Goal: Task Accomplishment & Management: Use online tool/utility

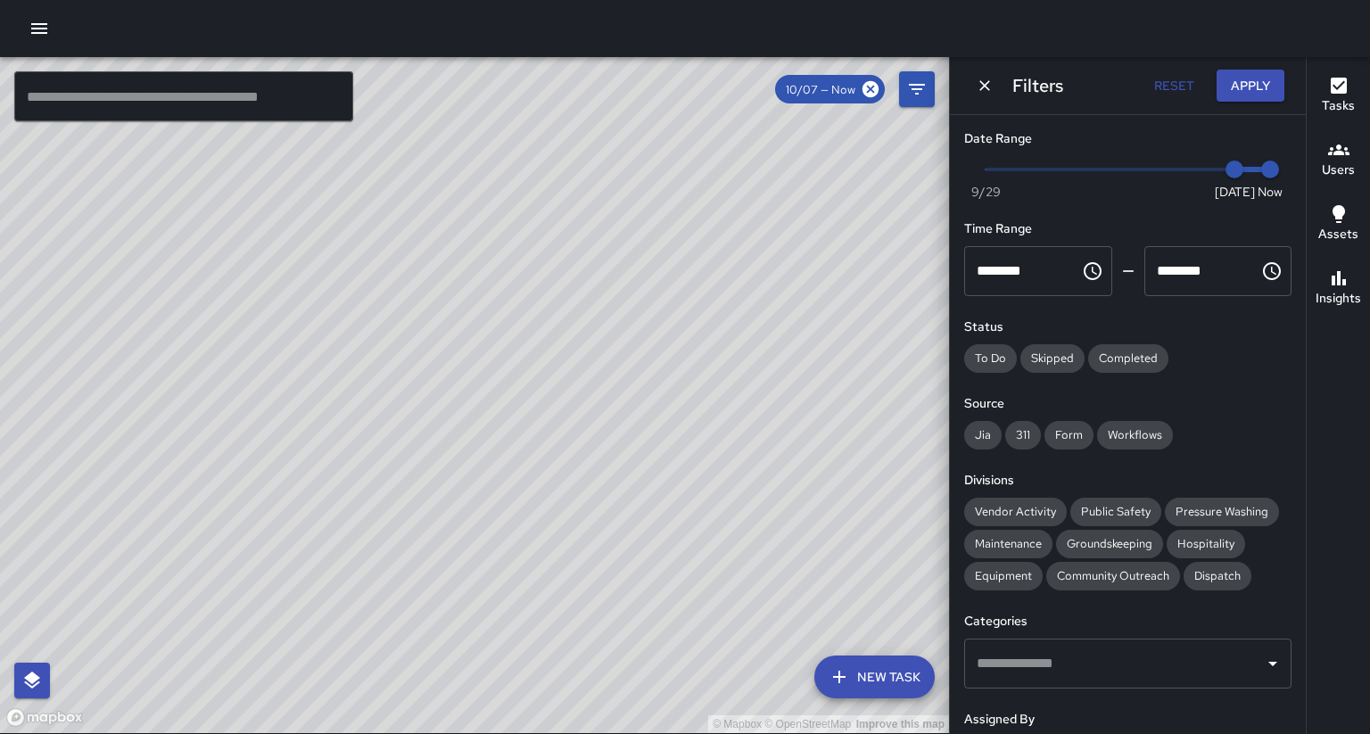
scroll to position [158, 0]
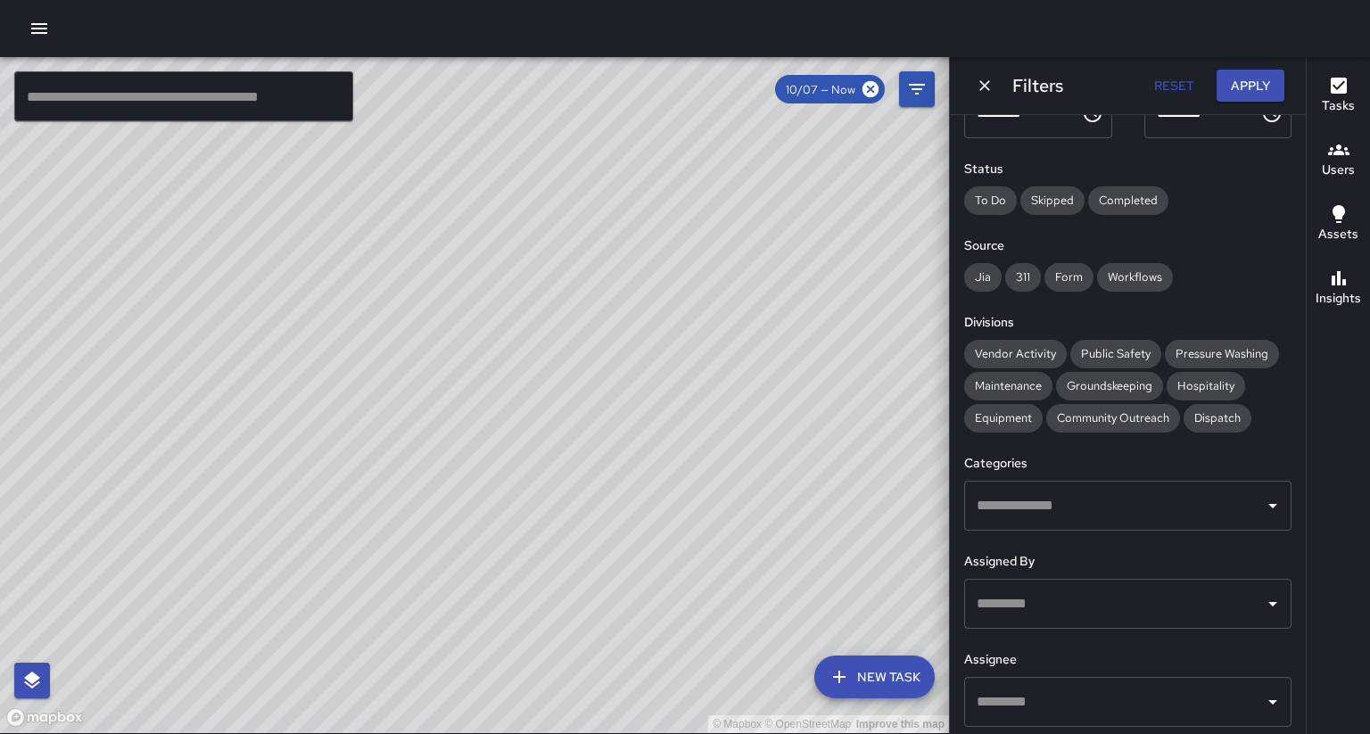
drag, startPoint x: 581, startPoint y: 462, endPoint x: 571, endPoint y: 478, distance: 18.8
click at [571, 478] on div "© Mapbox © OpenStreetMap Improve this map" at bounding box center [474, 395] width 949 height 676
drag, startPoint x: 603, startPoint y: 337, endPoint x: 572, endPoint y: 467, distance: 133.1
click at [572, 467] on div "© Mapbox © OpenStreetMap Improve this map" at bounding box center [474, 395] width 949 height 676
drag, startPoint x: 536, startPoint y: 517, endPoint x: 764, endPoint y: 182, distance: 405.7
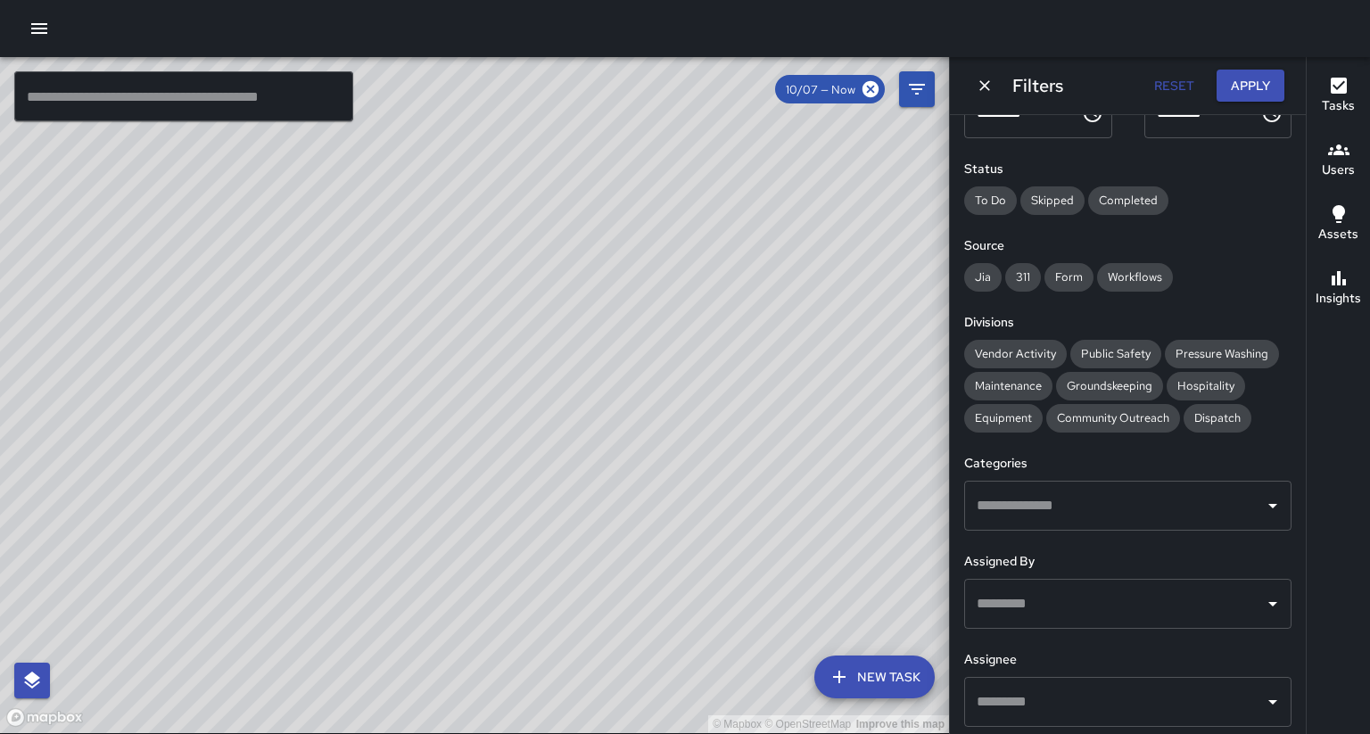
click at [764, 182] on div "© Mapbox © OpenStreetMap Improve this map" at bounding box center [474, 395] width 949 height 676
click at [593, 475] on div "© Mapbox © OpenStreetMap Improve this map" at bounding box center [474, 395] width 949 height 676
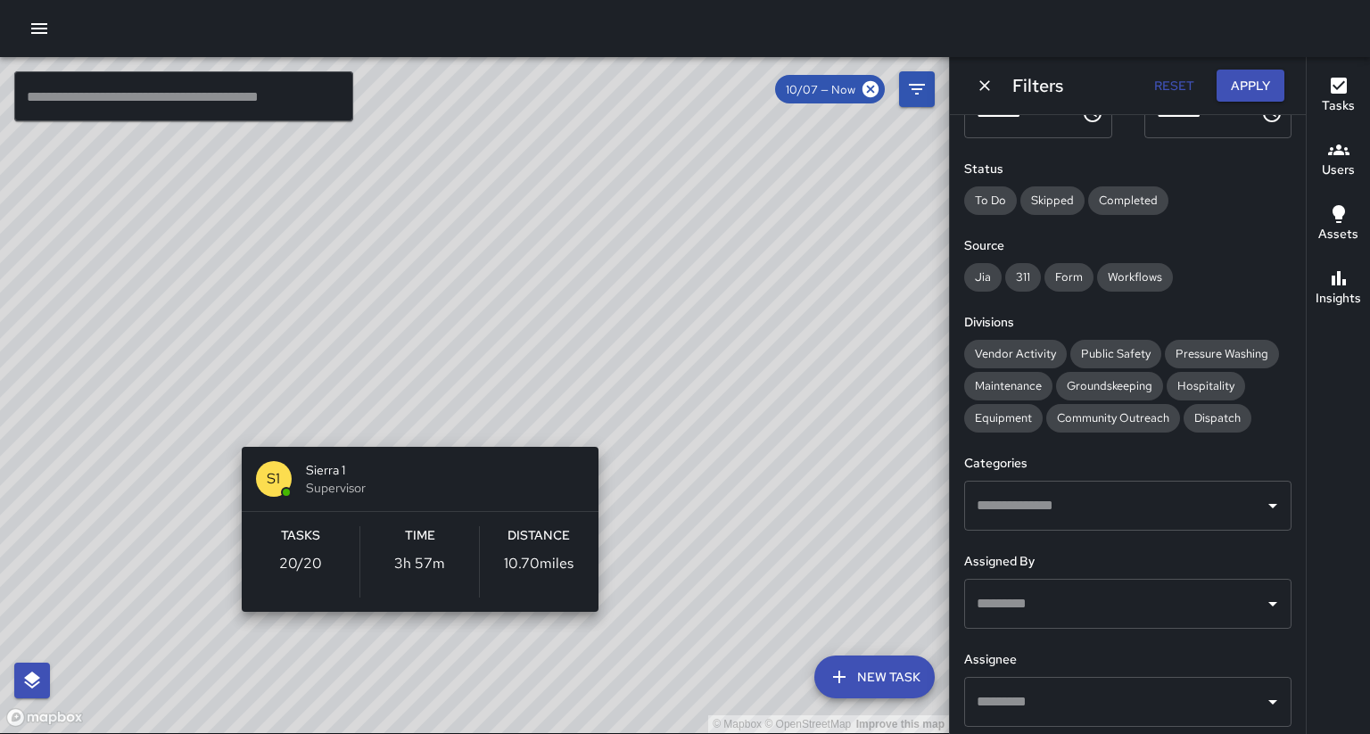
click at [614, 633] on div "© Mapbox © OpenStreetMap Improve this map S1 Sierra 1 Supervisor Tasks 20 / 20 …" at bounding box center [474, 395] width 949 height 676
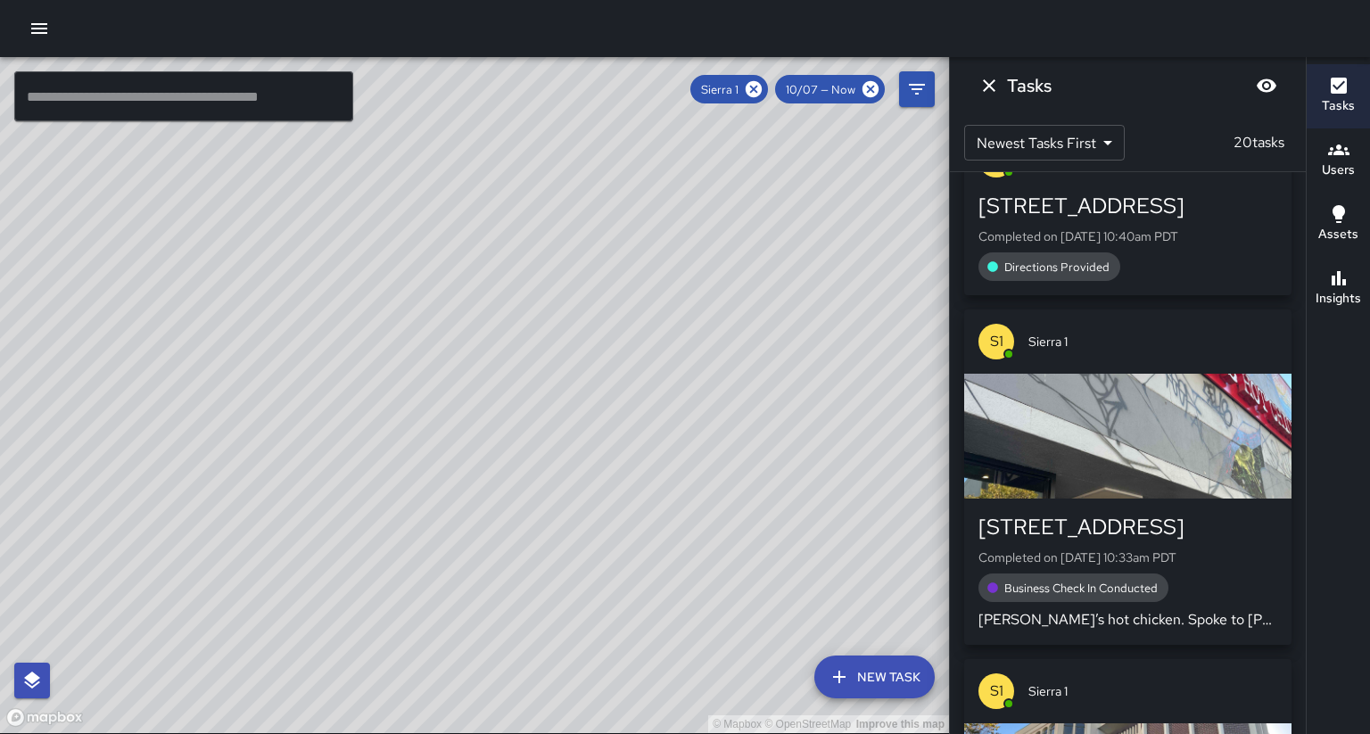
scroll to position [60, 0]
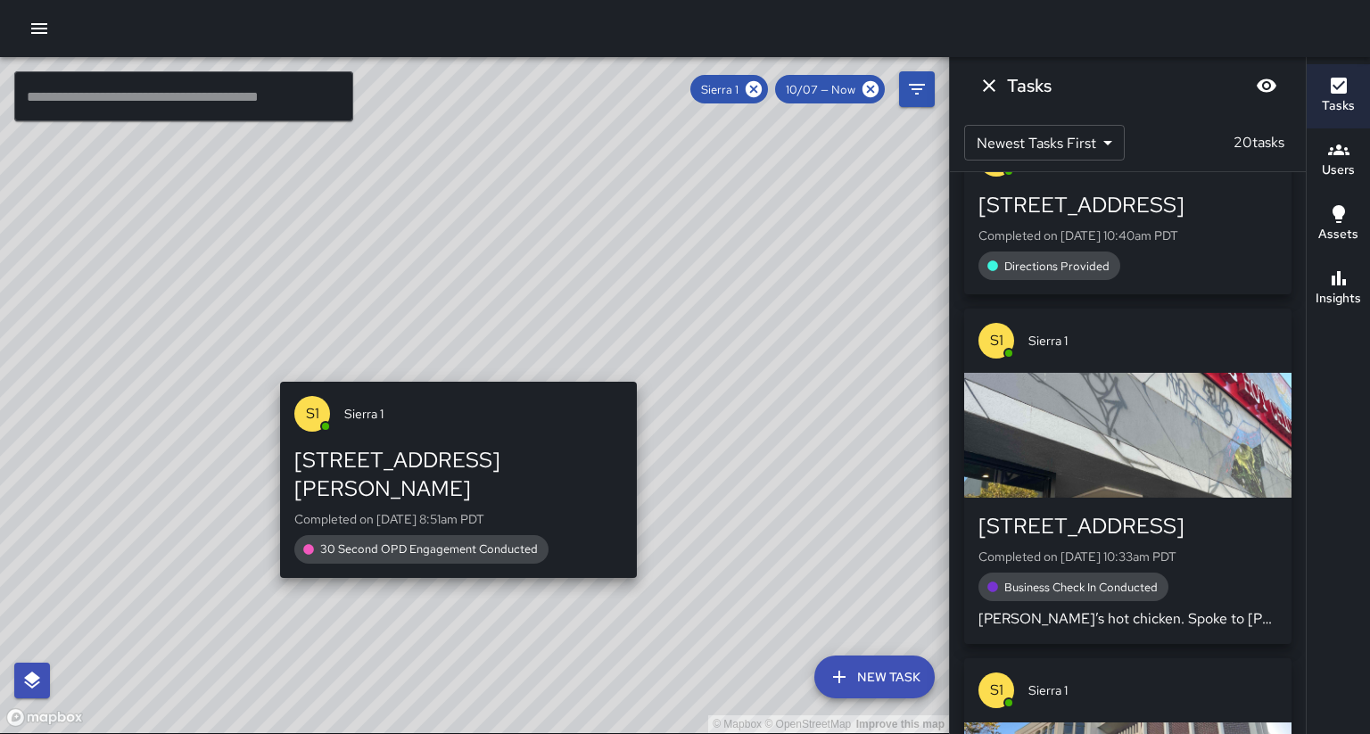
drag, startPoint x: 806, startPoint y: 268, endPoint x: 442, endPoint y: 381, distance: 380.9
click at [442, 380] on div "© Mapbox © OpenStreetMap Improve this map S1 [GEOGRAPHIC_DATA][STREET_ADDRESS][…" at bounding box center [474, 395] width 949 height 676
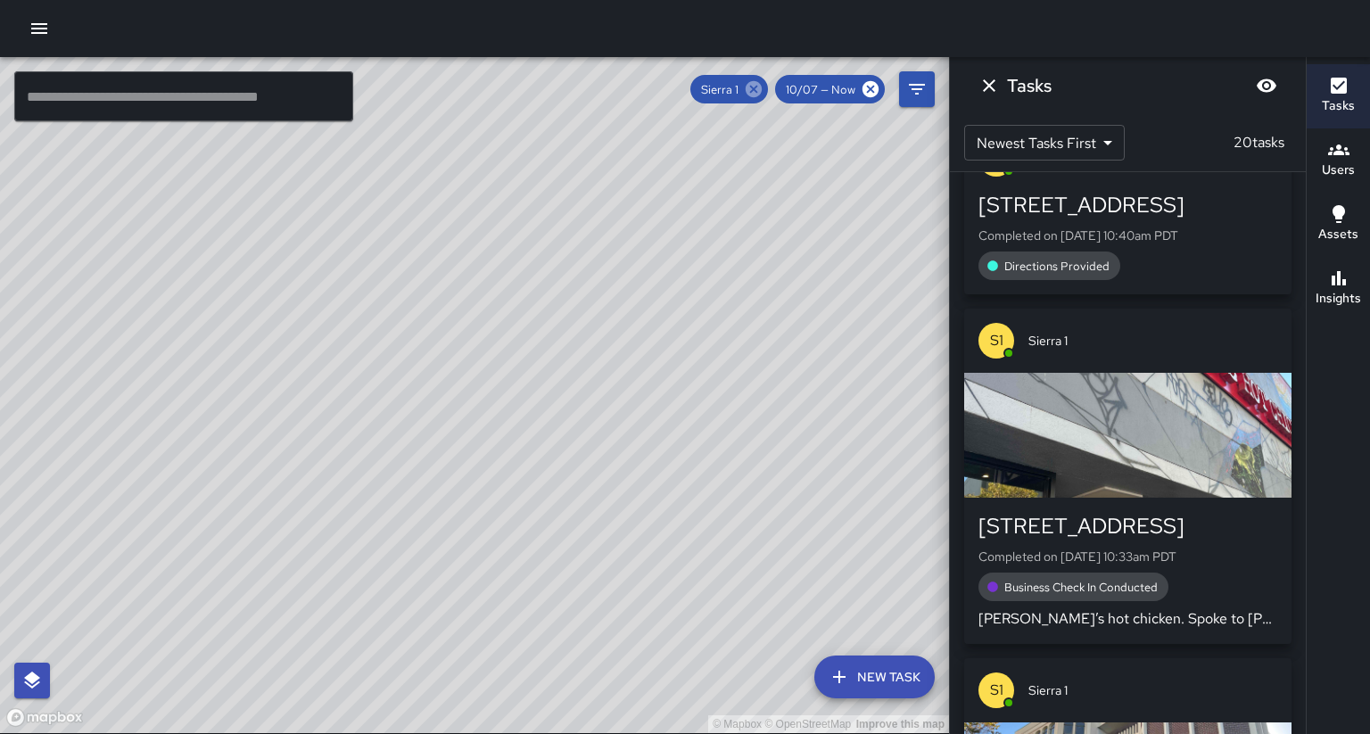
click at [764, 88] on icon at bounding box center [754, 89] width 20 height 20
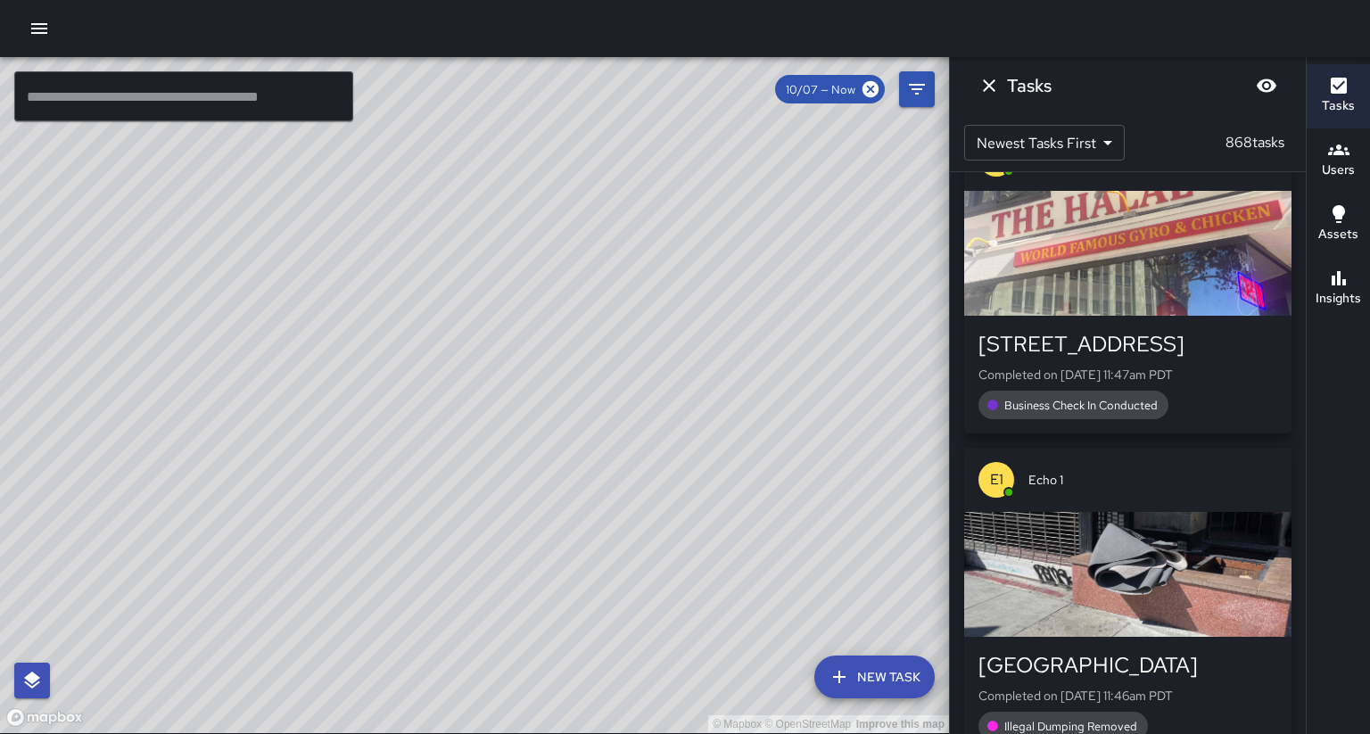
drag, startPoint x: 539, startPoint y: 321, endPoint x: 746, endPoint y: 319, distance: 206.9
click at [746, 320] on div "© Mapbox © OpenStreetMap Improve this map" at bounding box center [474, 395] width 949 height 676
drag, startPoint x: 482, startPoint y: 349, endPoint x: 557, endPoint y: 346, distance: 75.0
click at [557, 346] on div "© Mapbox © OpenStreetMap Improve this map" at bounding box center [474, 395] width 949 height 676
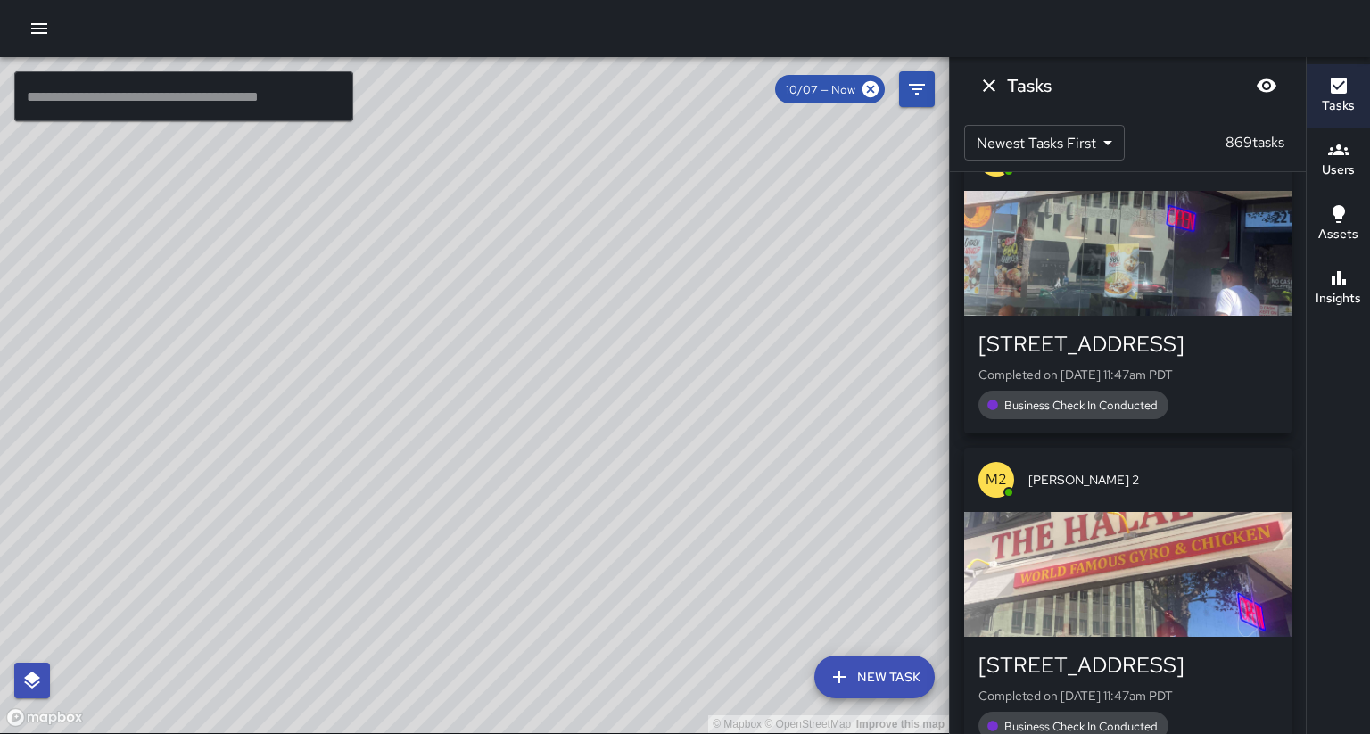
drag, startPoint x: 592, startPoint y: 453, endPoint x: 781, endPoint y: 71, distance: 426.0
click at [781, 71] on div "© Mapbox © OpenStreetMap Improve this map" at bounding box center [474, 395] width 949 height 676
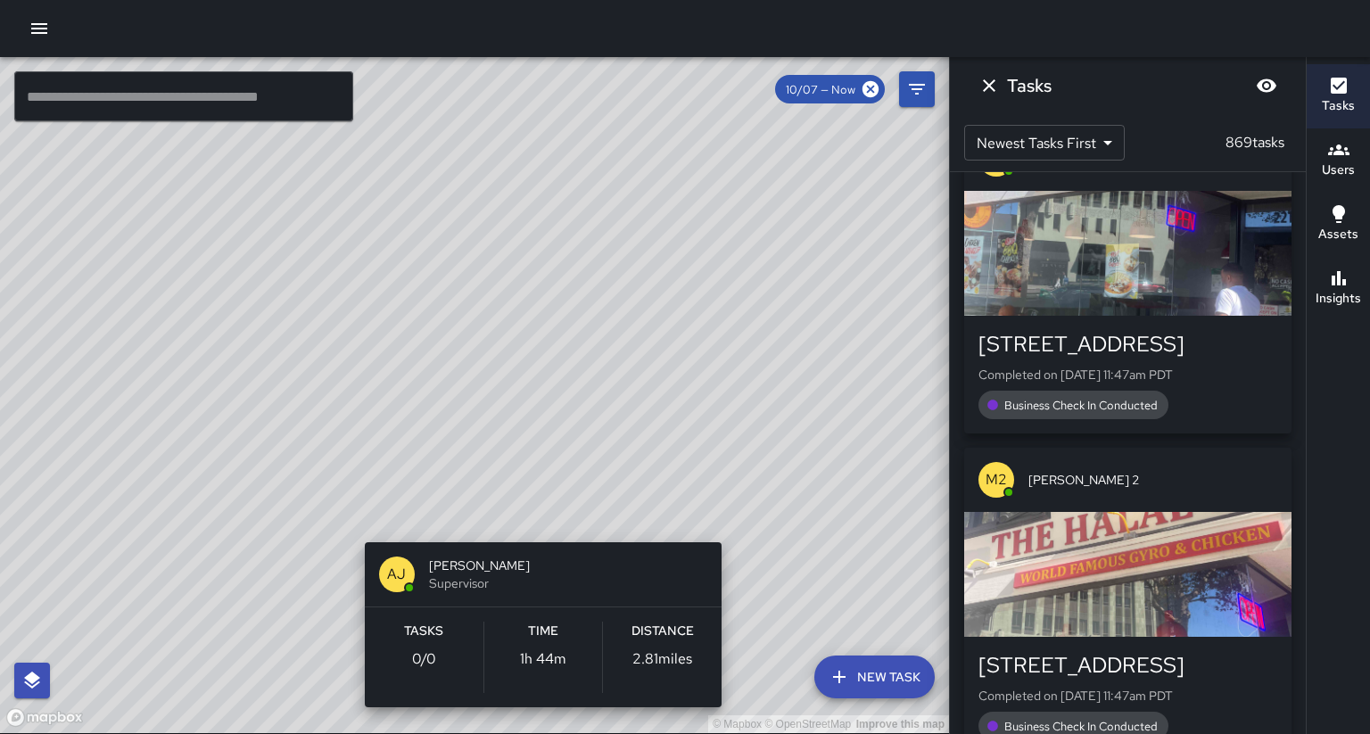
click at [531, 521] on div "© Mapbox © OpenStreetMap Improve this map [PERSON_NAME] [PERSON_NAME] Superviso…" at bounding box center [474, 395] width 949 height 676
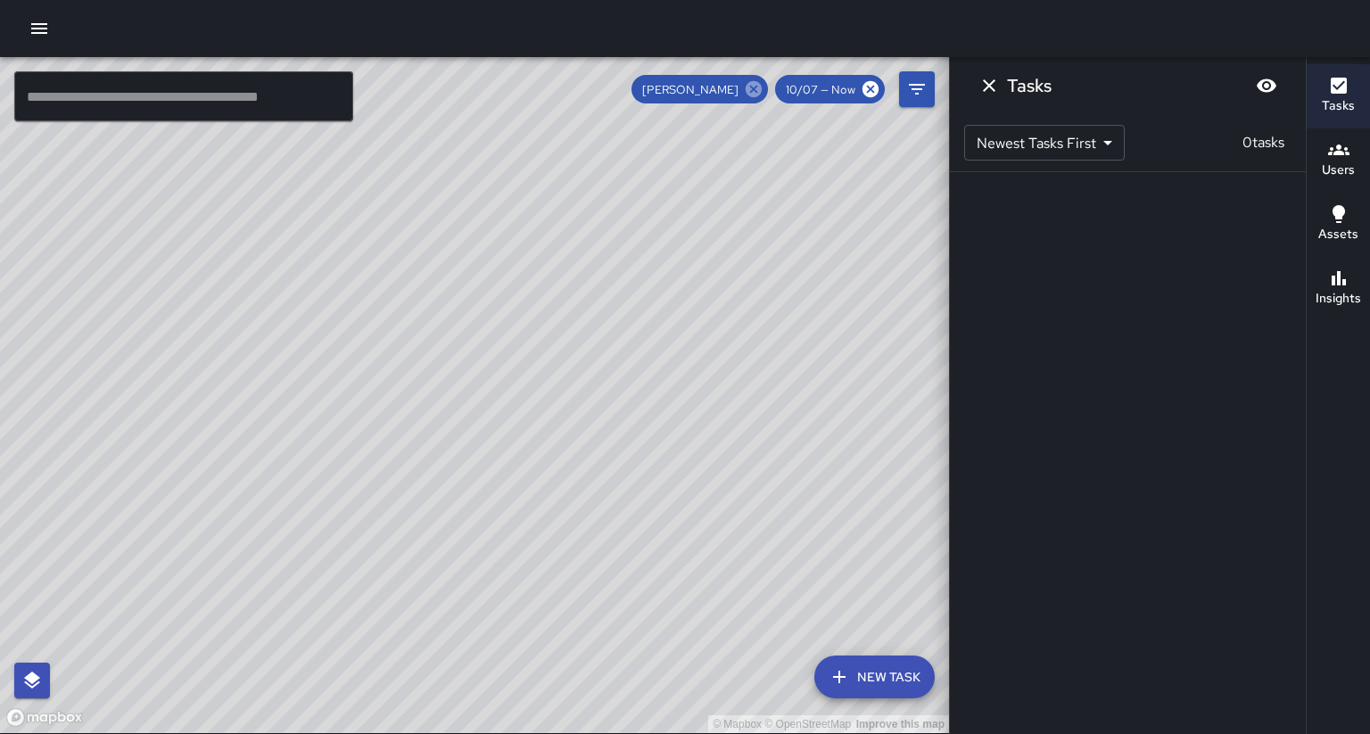
click at [764, 86] on icon at bounding box center [754, 89] width 20 height 20
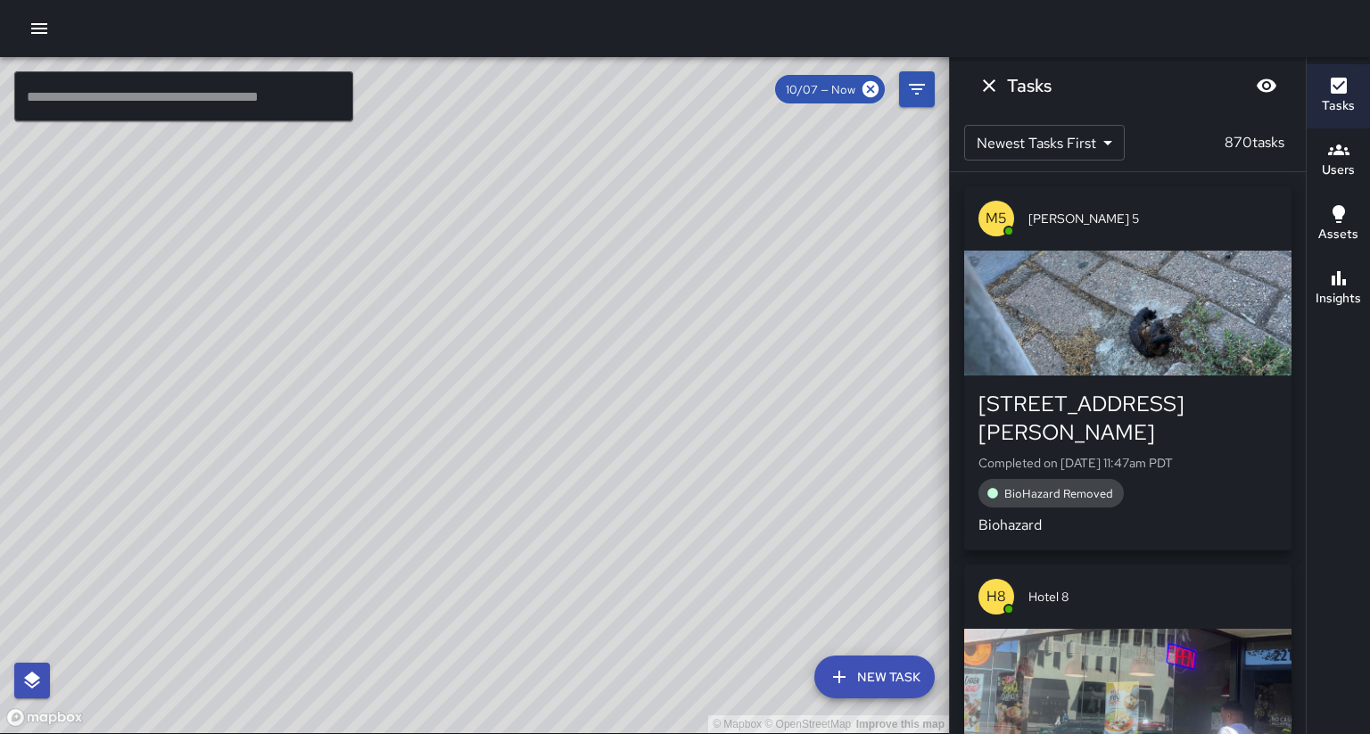
drag, startPoint x: 442, startPoint y: 303, endPoint x: 603, endPoint y: 453, distance: 220.3
click at [603, 453] on div "© Mapbox © OpenStreetMap Improve this map" at bounding box center [474, 395] width 949 height 676
drag, startPoint x: 369, startPoint y: 363, endPoint x: 496, endPoint y: 439, distance: 147.6
click at [496, 439] on div "© Mapbox © OpenStreetMap Improve this map" at bounding box center [474, 395] width 949 height 676
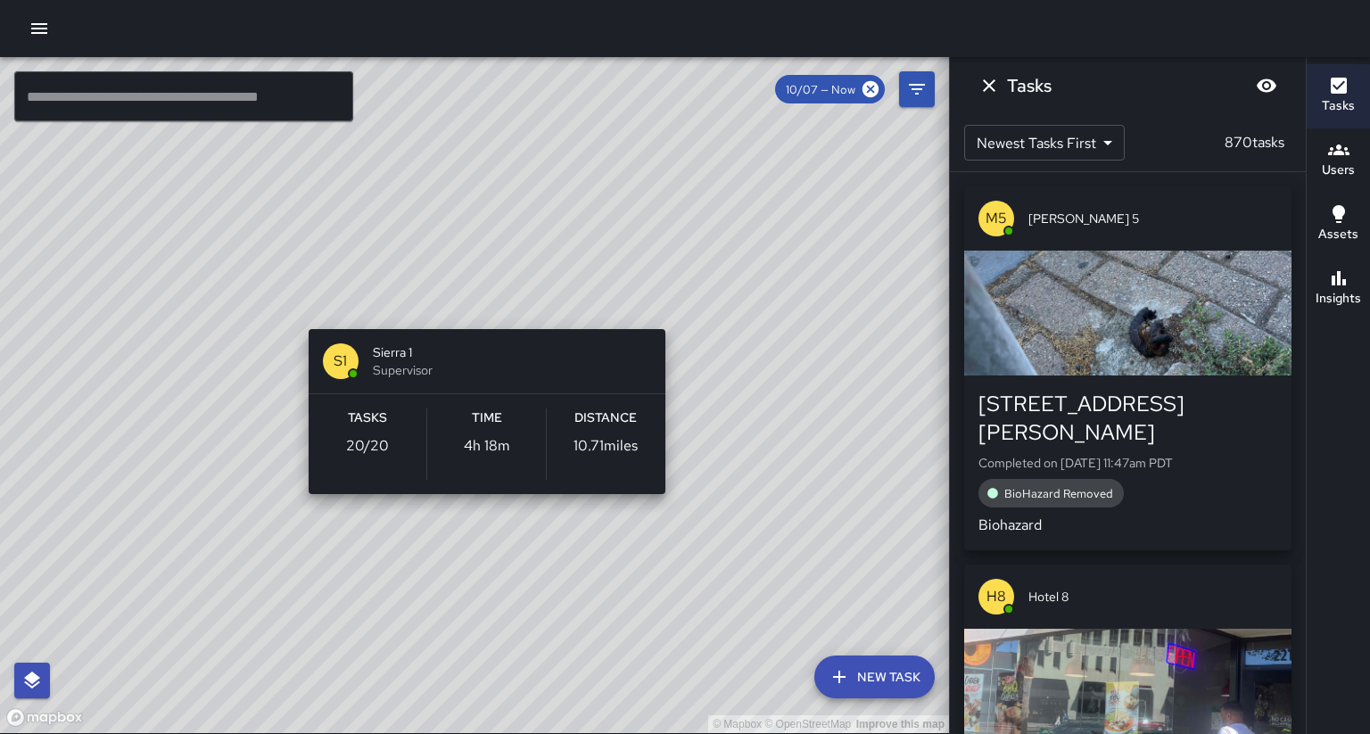
click at [473, 304] on div "© Mapbox © OpenStreetMap Improve this map S1 Sierra 1 Supervisor Tasks 20 / 20 …" at bounding box center [474, 395] width 949 height 676
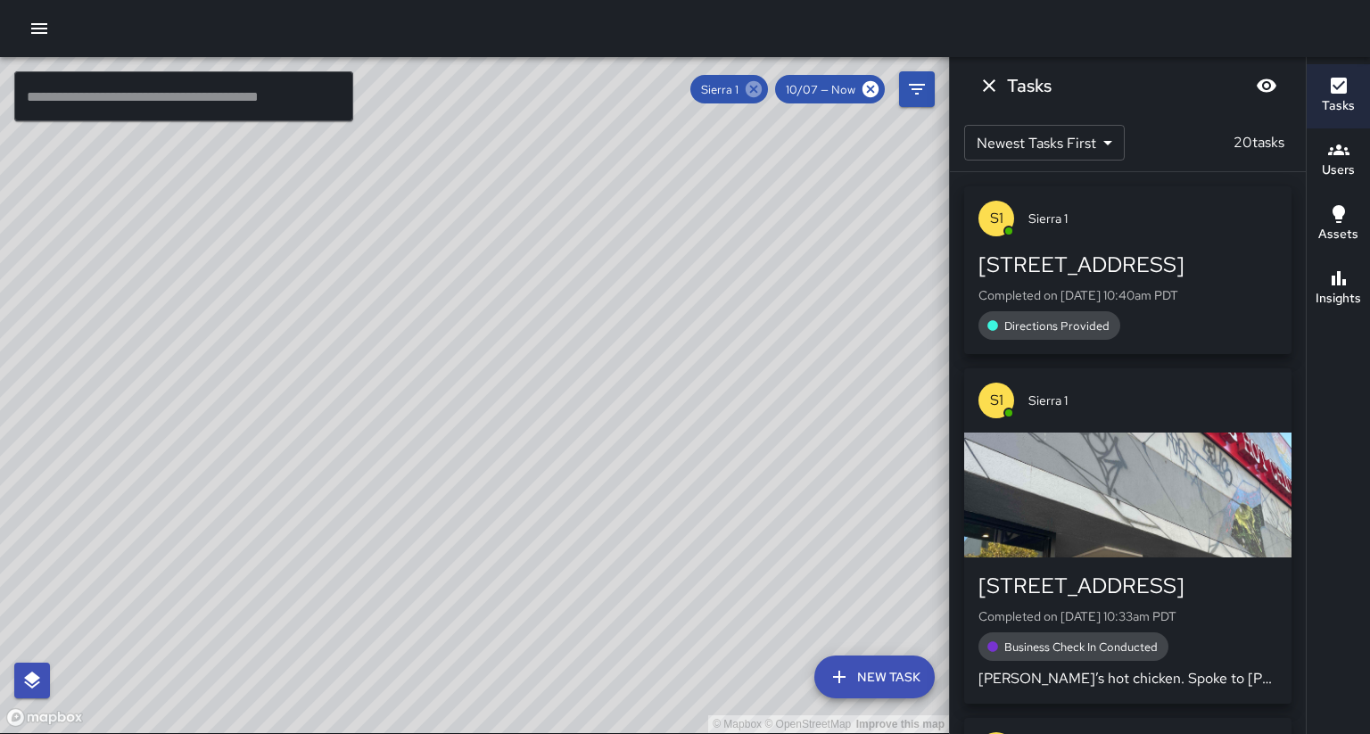
click at [762, 88] on icon at bounding box center [754, 89] width 16 height 16
